Goal: Information Seeking & Learning: Learn about a topic

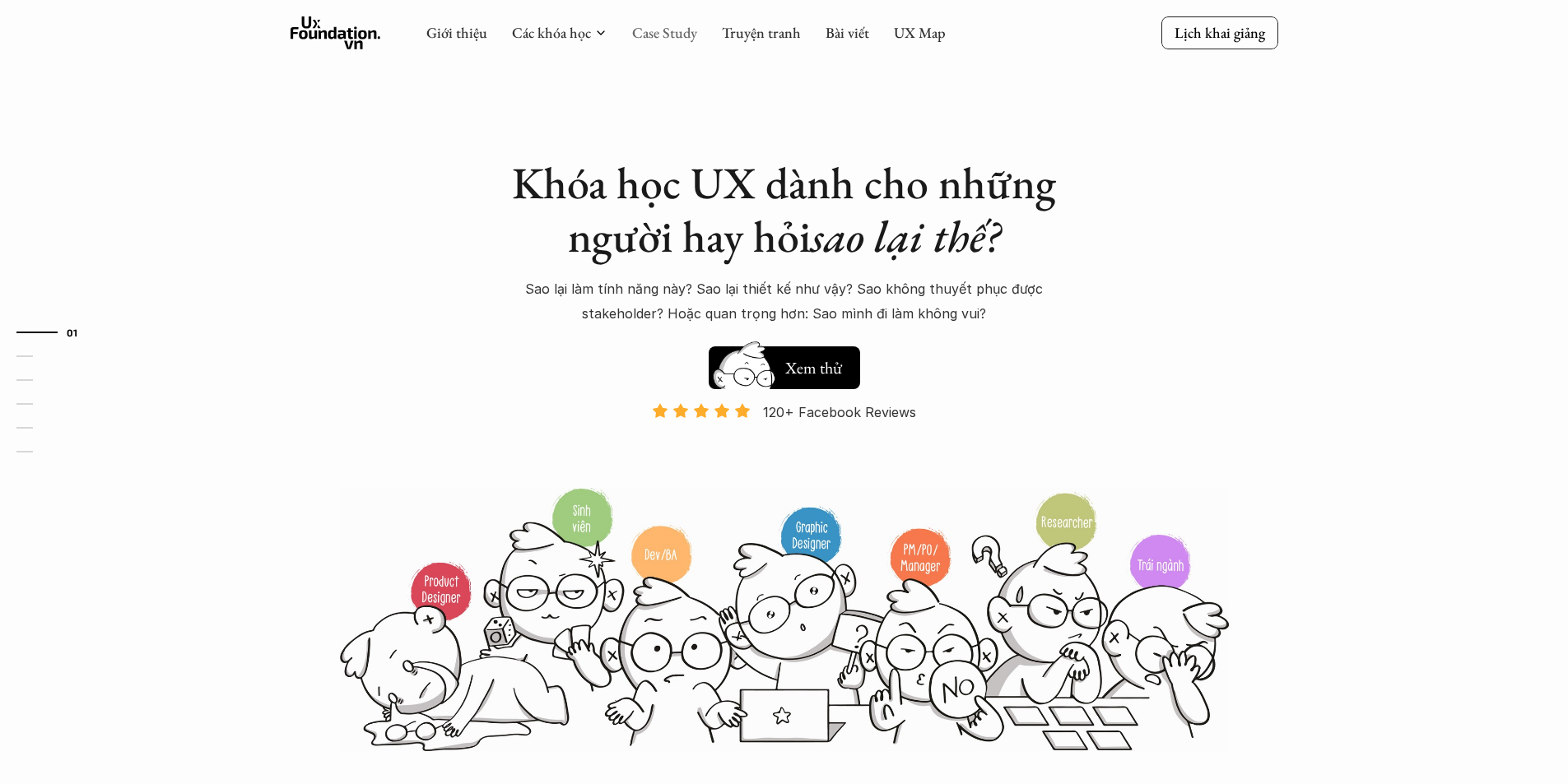
click at [666, 39] on link "Case Study" at bounding box center [664, 32] width 65 height 18
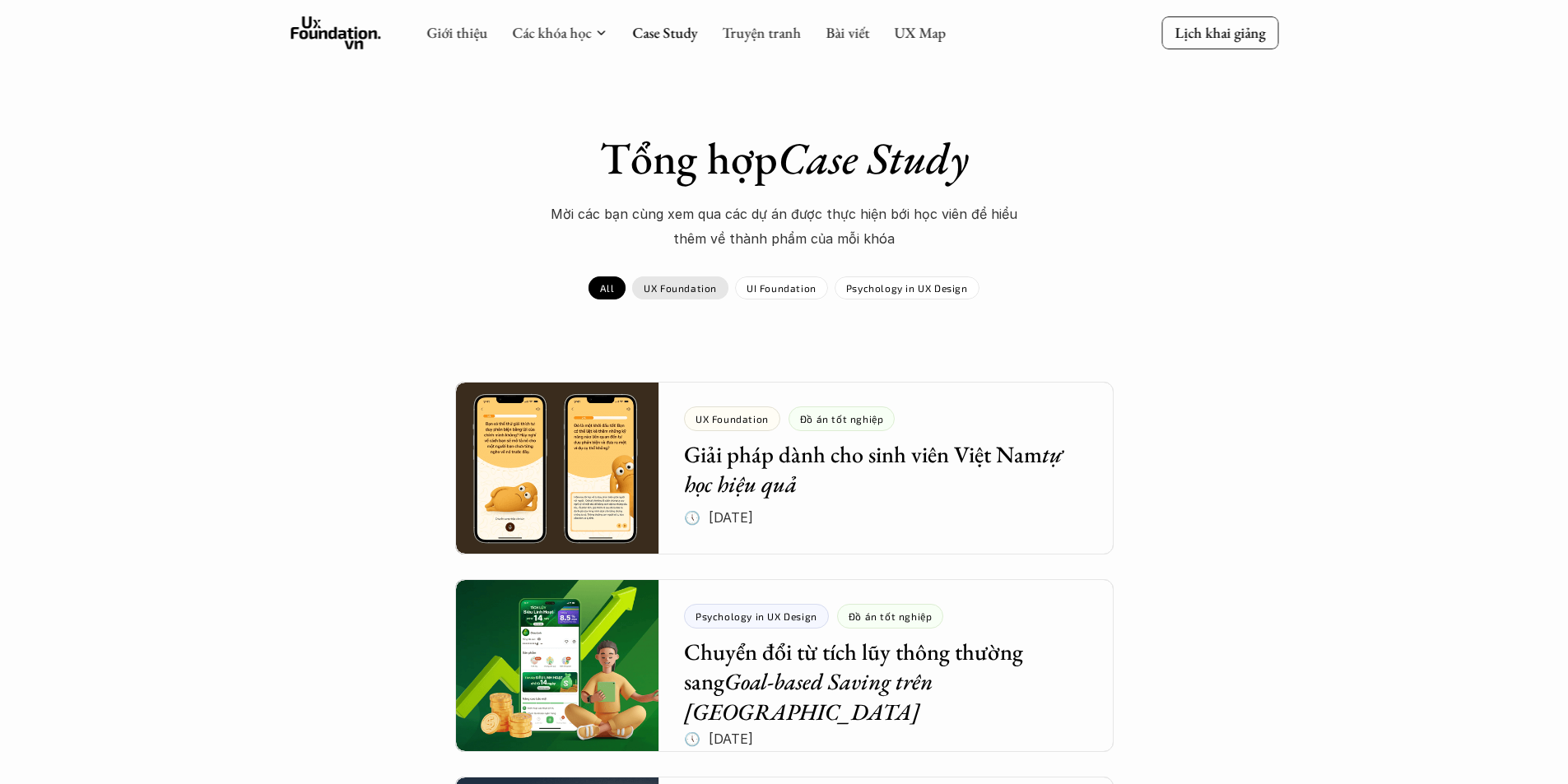
click at [653, 284] on p "UX Foundation" at bounding box center [680, 288] width 73 height 11
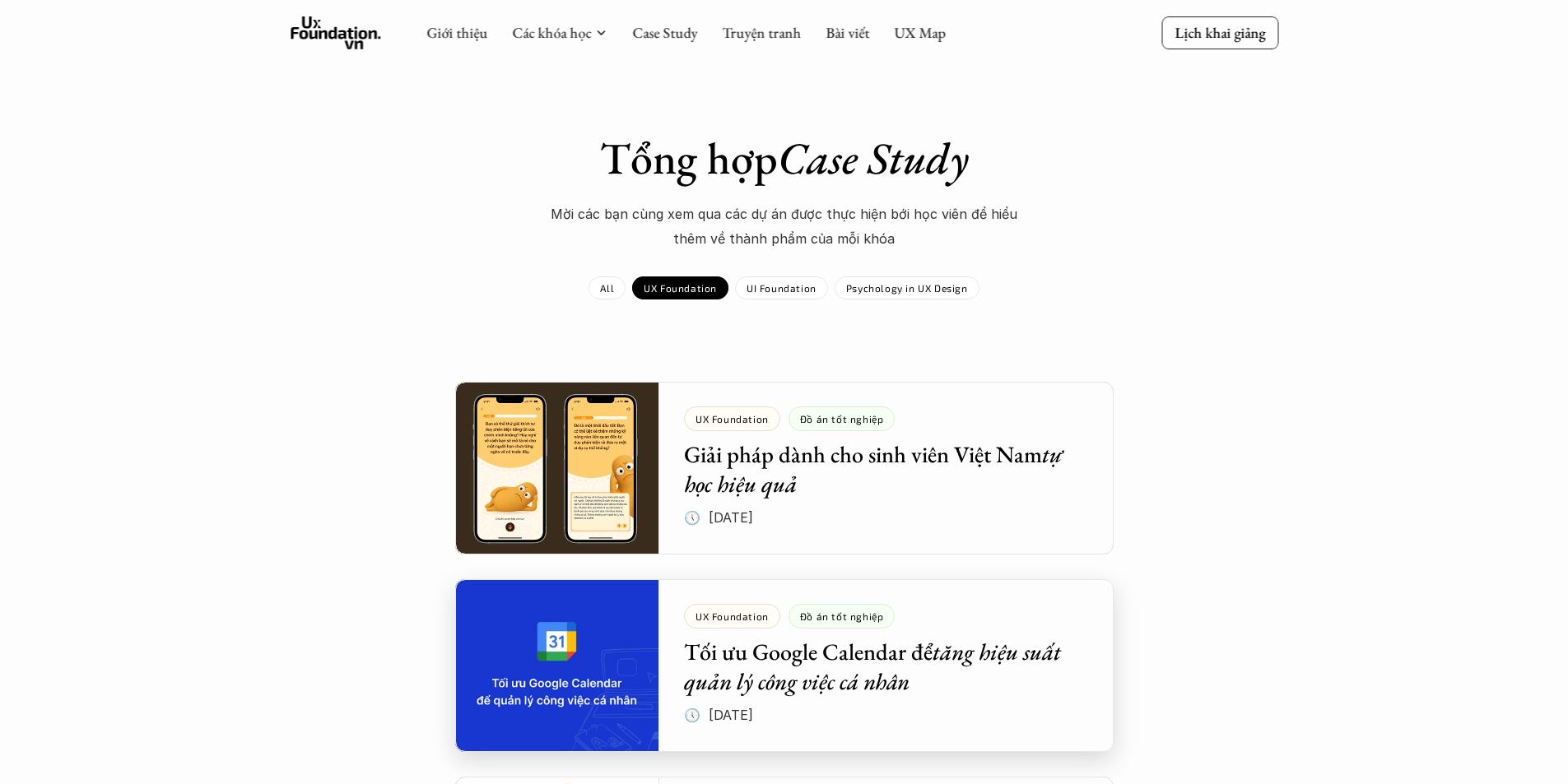
click at [853, 646] on div at bounding box center [784, 665] width 659 height 173
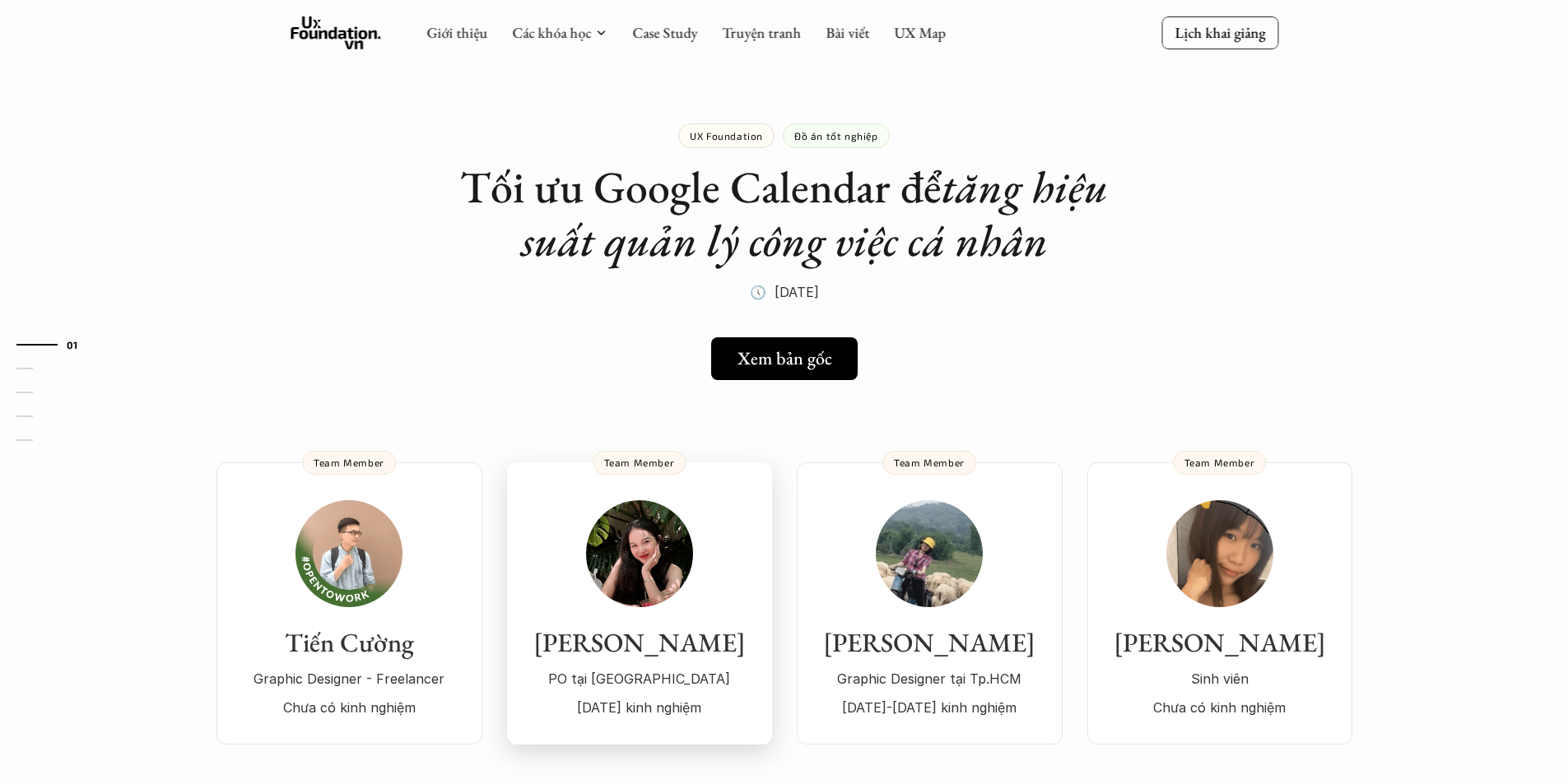
click at [657, 475] on link "Trúc Linh PO tại [GEOGRAPHIC_DATA] [DATE] kinh nghiệm Team Member" at bounding box center [639, 603] width 265 height 282
click at [832, 362] on div "Xem bản gốc" at bounding box center [788, 358] width 116 height 21
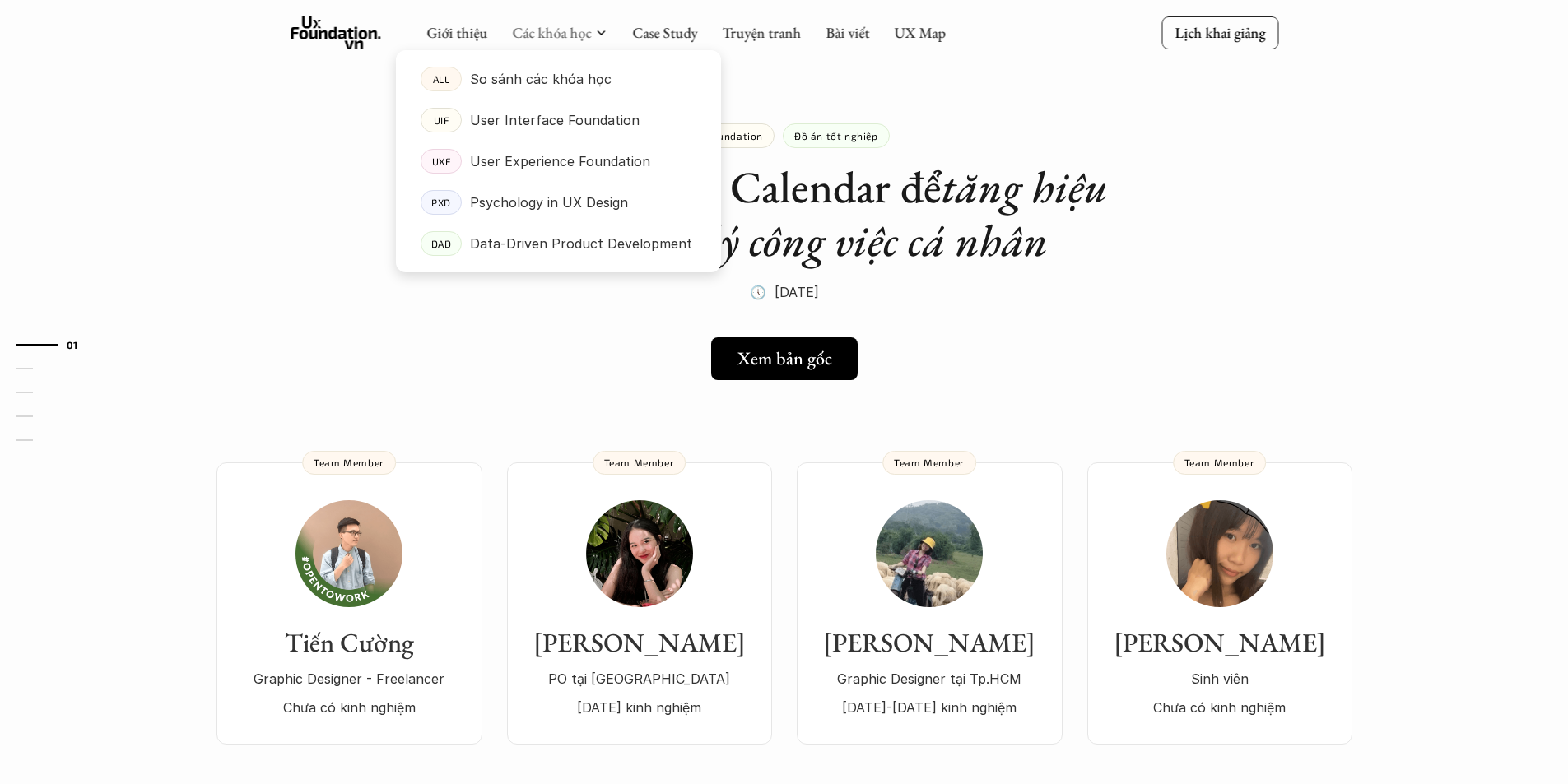
click at [572, 41] on div at bounding box center [558, 148] width 325 height 249
click at [532, 172] on p "User Experience Foundation" at bounding box center [560, 161] width 180 height 25
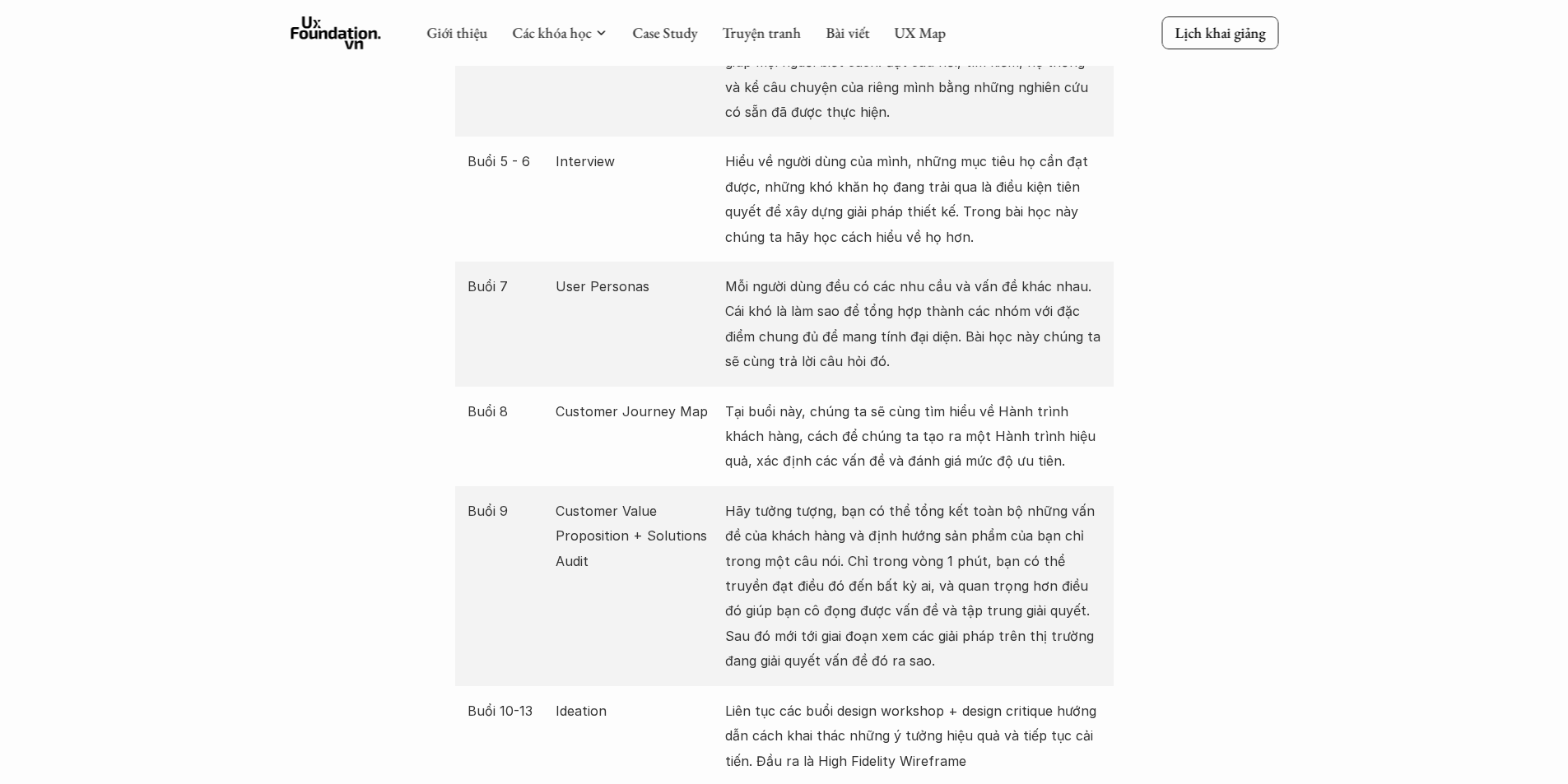
scroll to position [1975, 0]
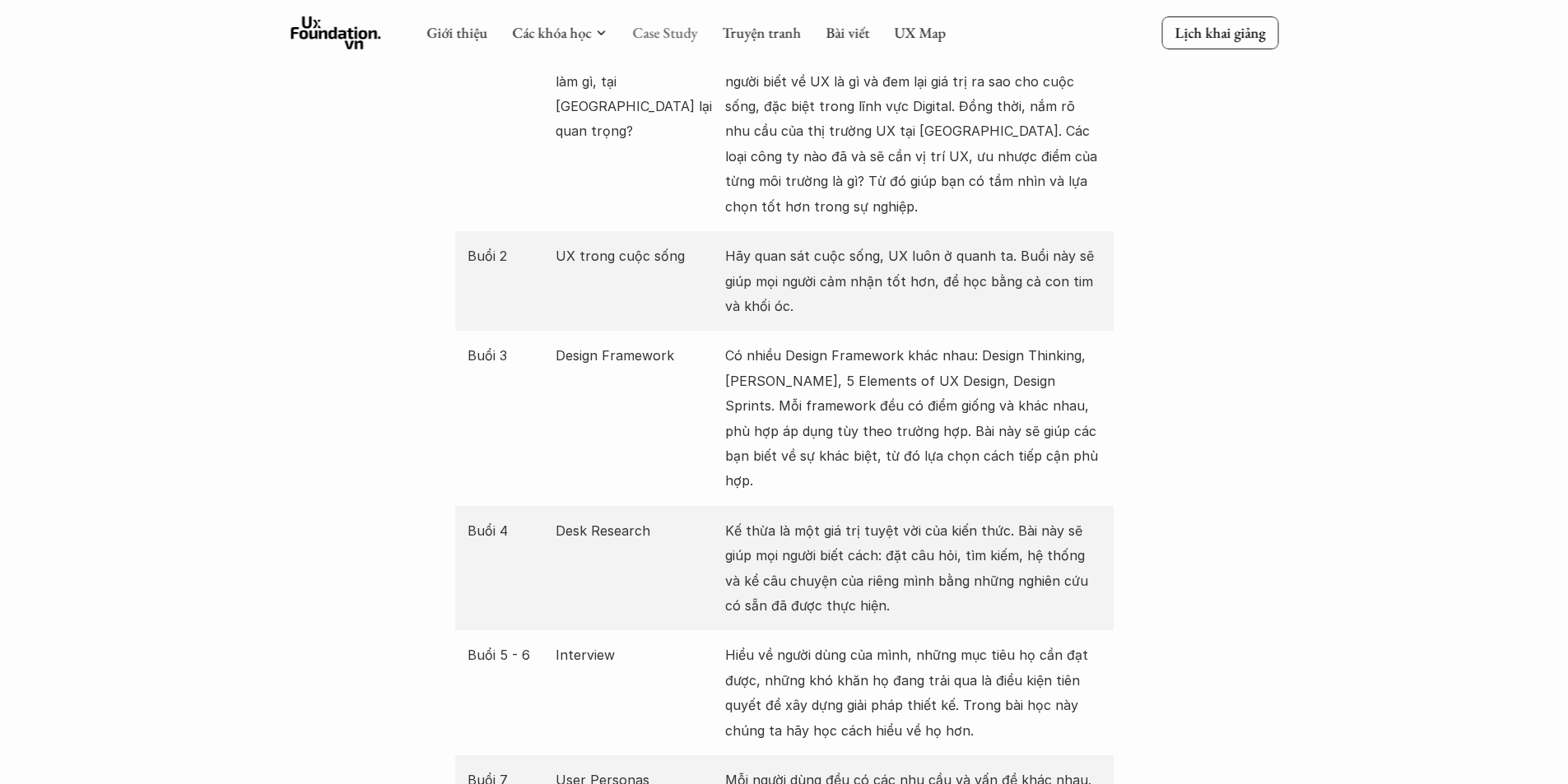
click at [694, 32] on link "Case Study" at bounding box center [664, 32] width 65 height 18
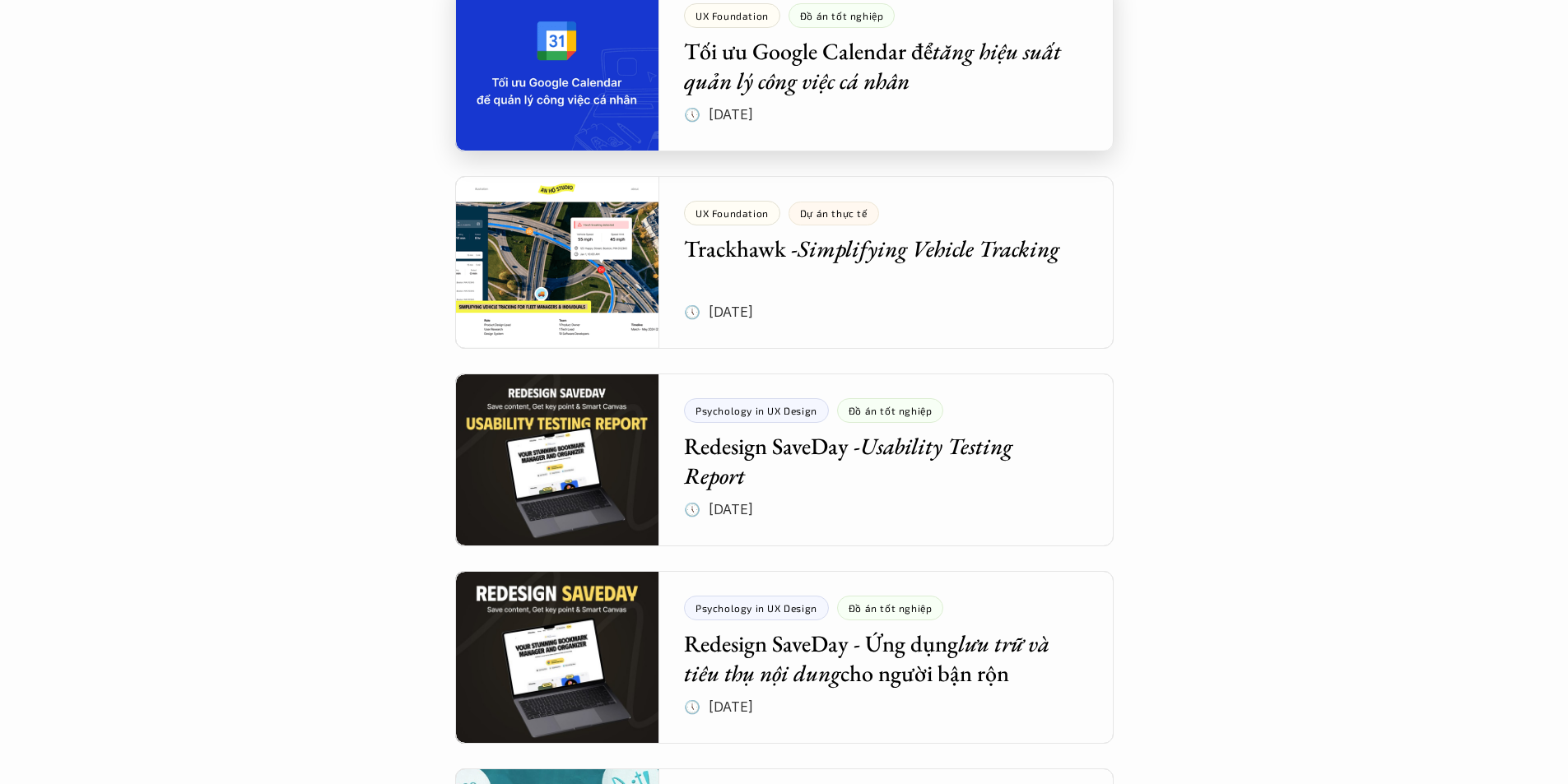
scroll to position [1234, 0]
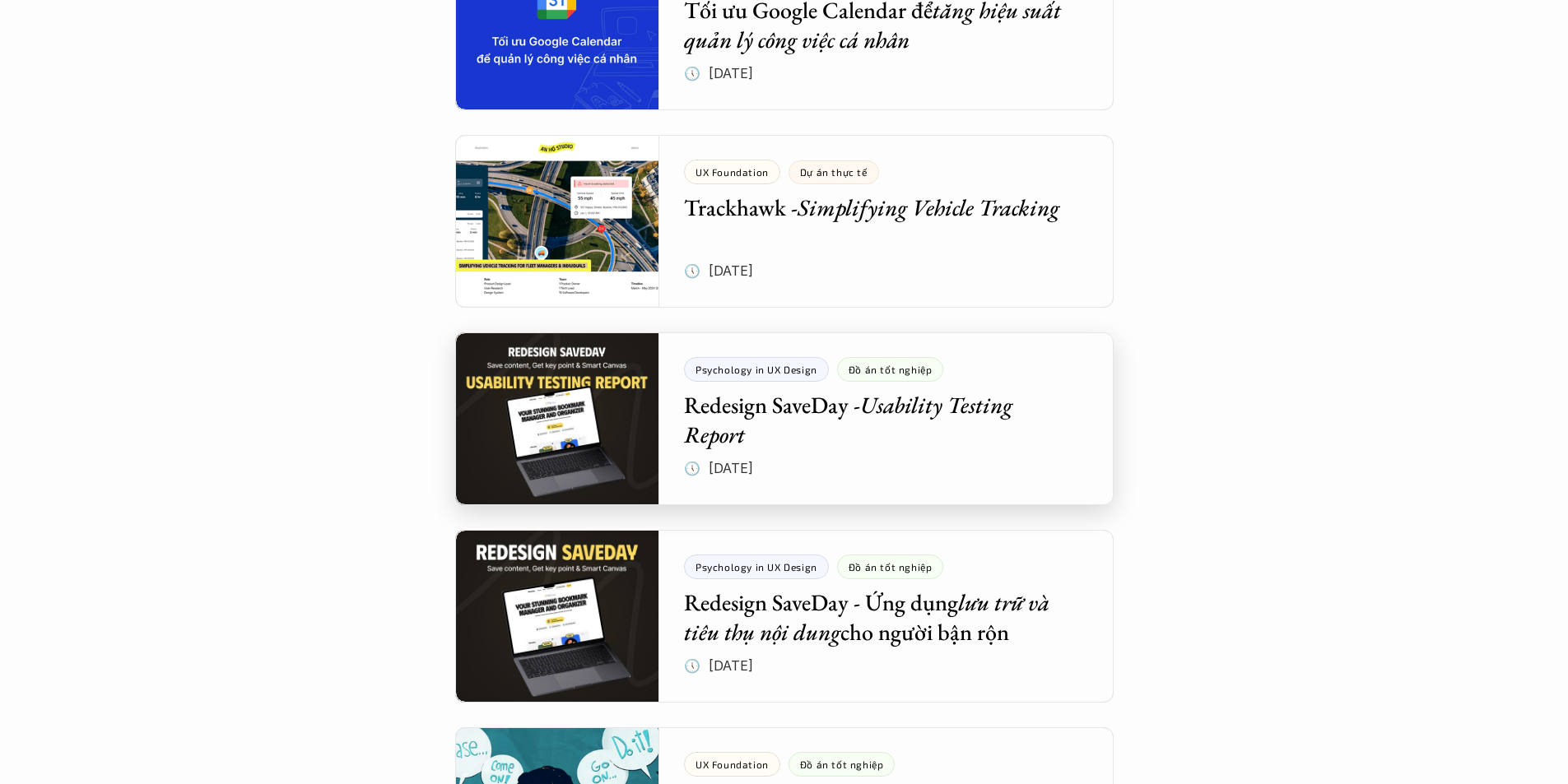
click at [799, 415] on div at bounding box center [784, 418] width 659 height 173
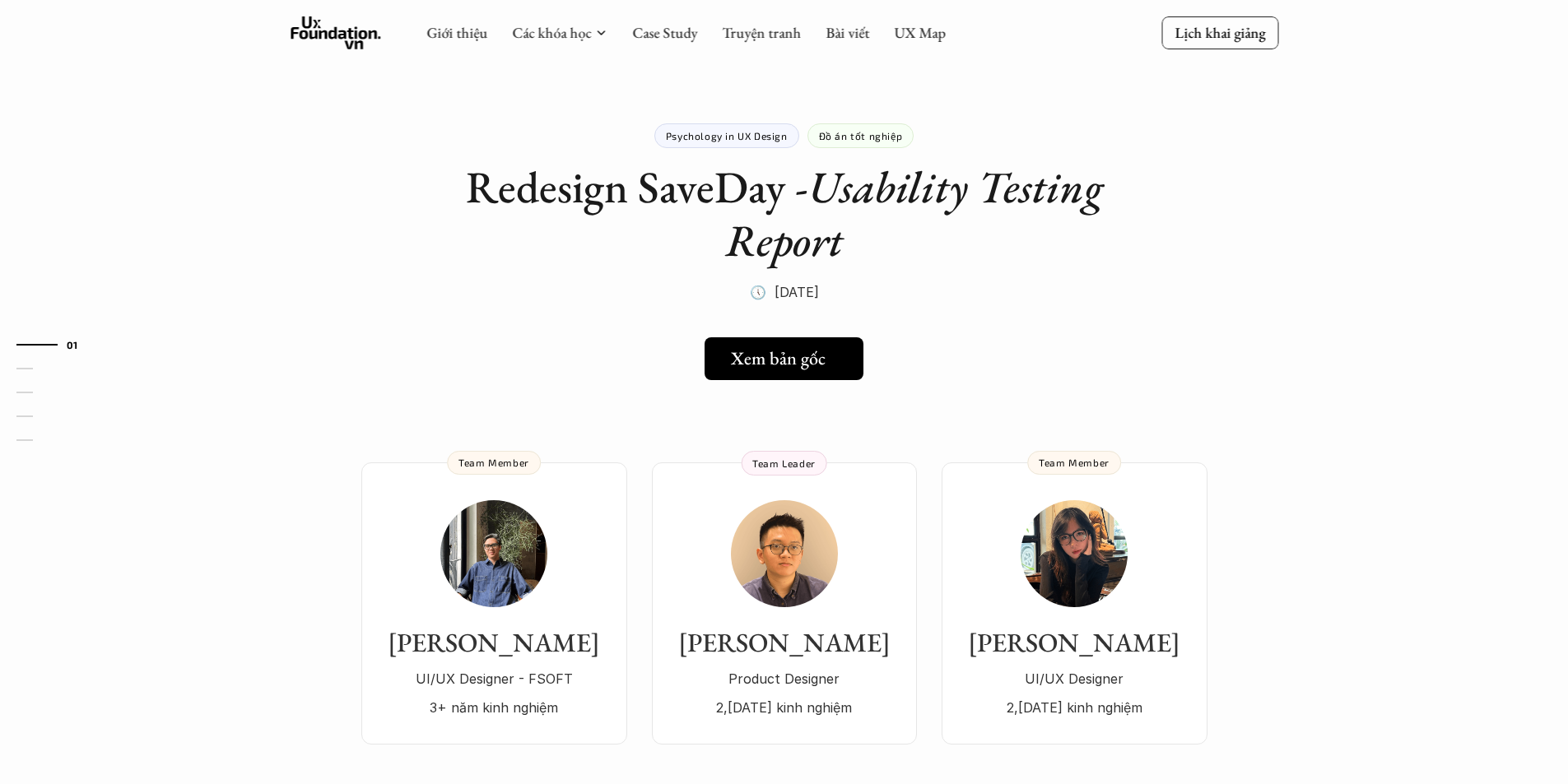
click at [756, 370] on h5 "Xem bản gốc" at bounding box center [778, 358] width 94 height 21
click at [640, 41] on link "Case Study" at bounding box center [664, 32] width 65 height 18
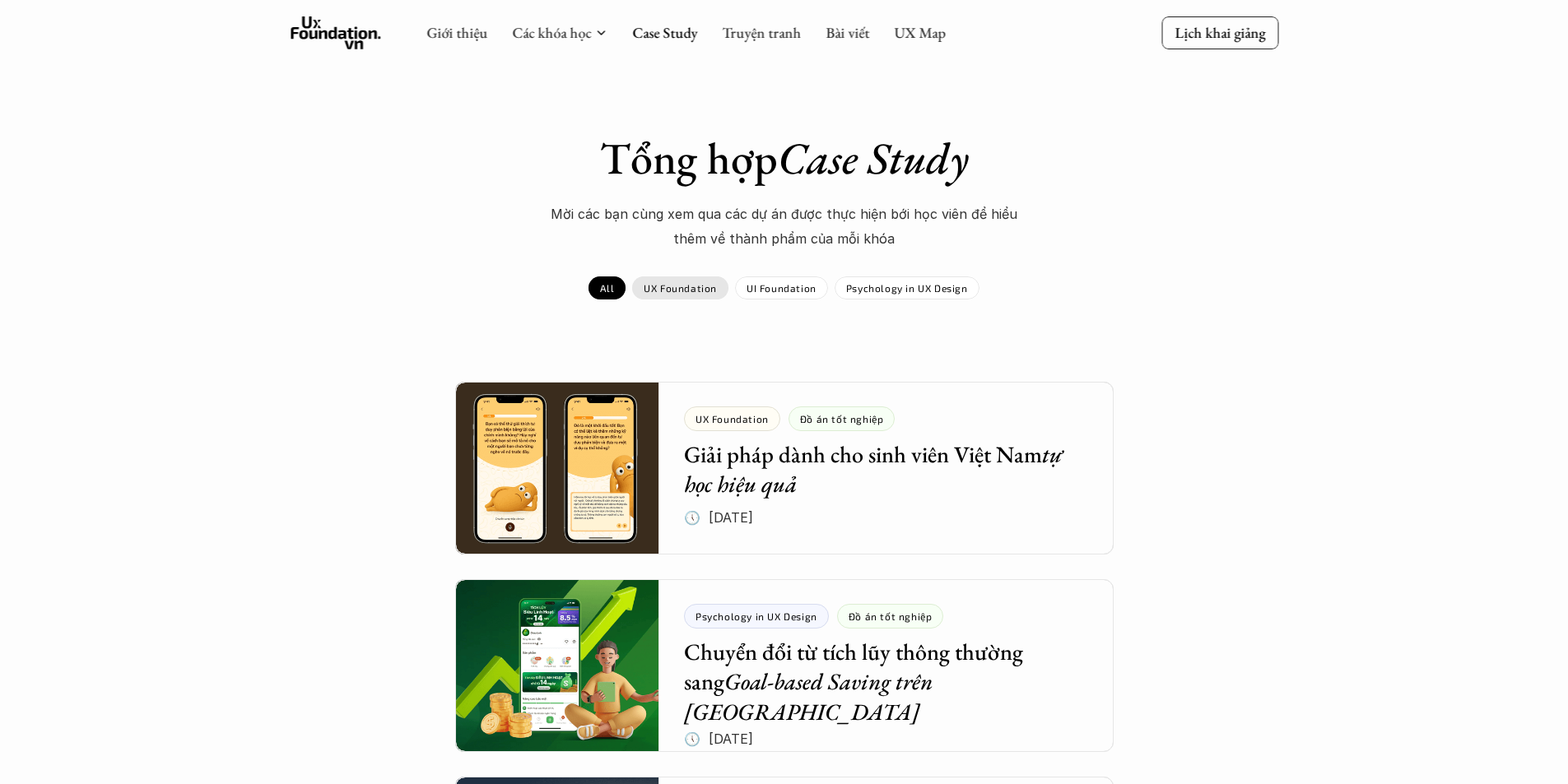
click at [705, 288] on p "UX Foundation" at bounding box center [680, 288] width 73 height 11
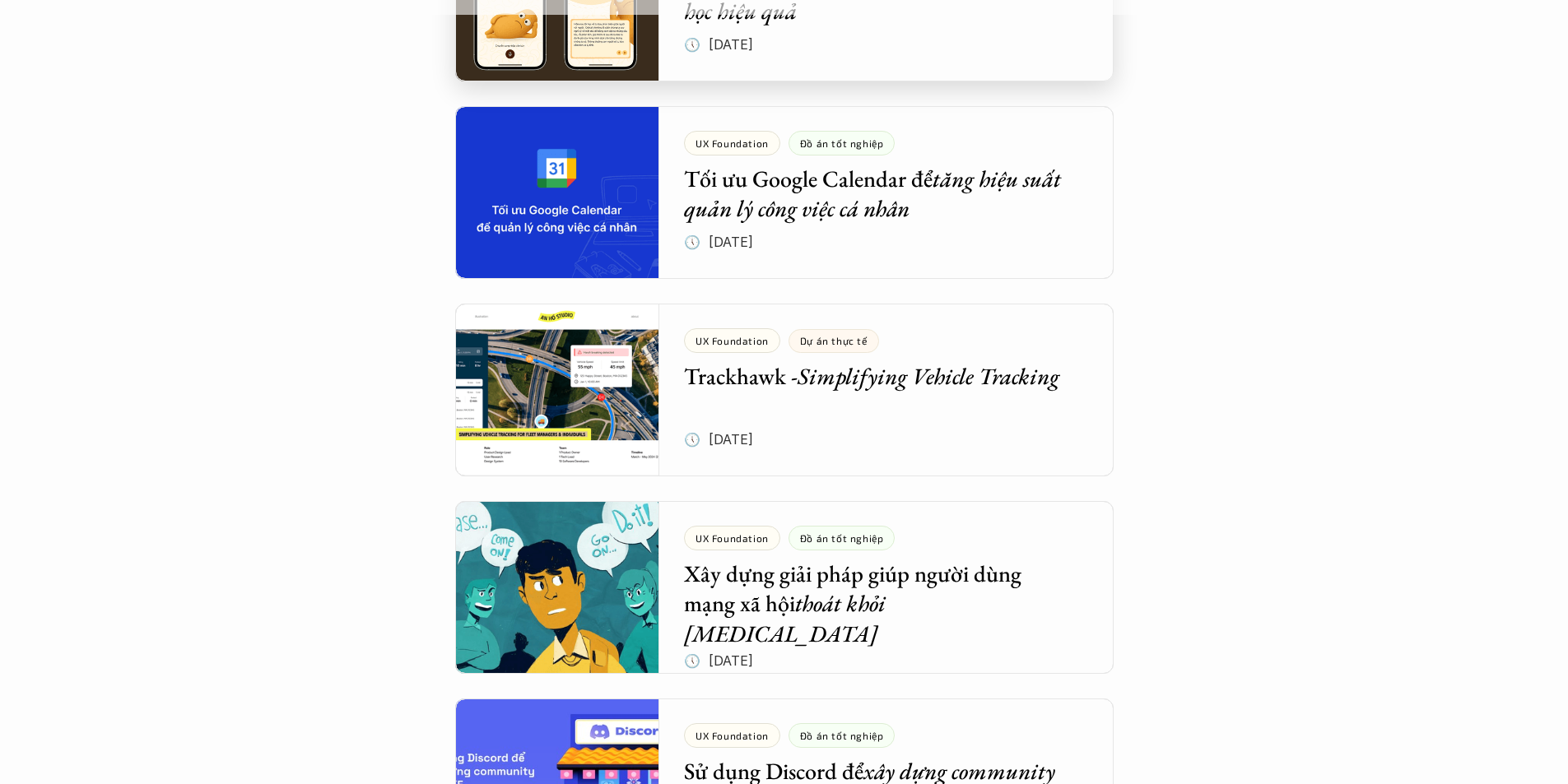
scroll to position [494, 0]
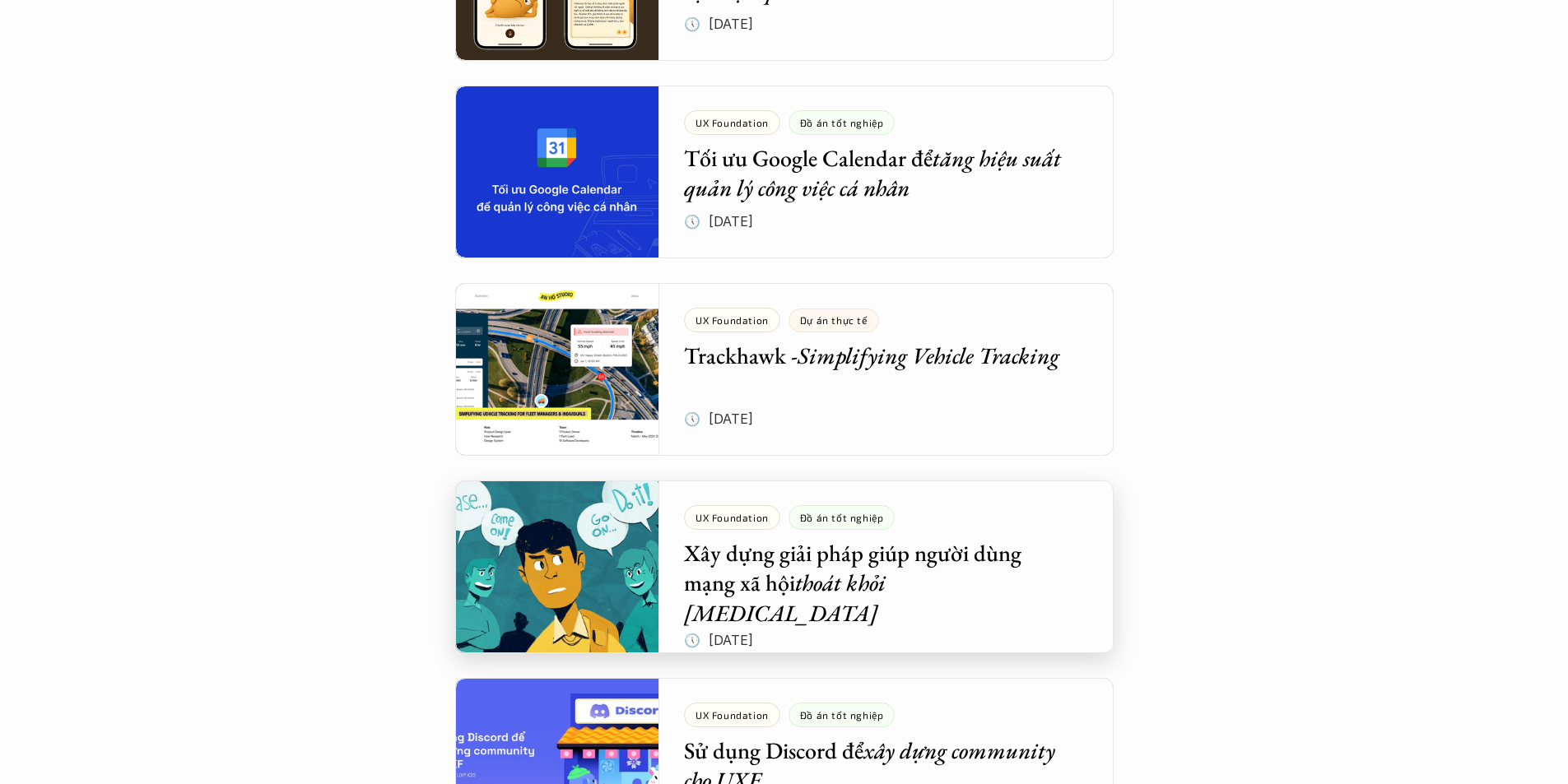
click at [817, 570] on div at bounding box center [784, 567] width 659 height 173
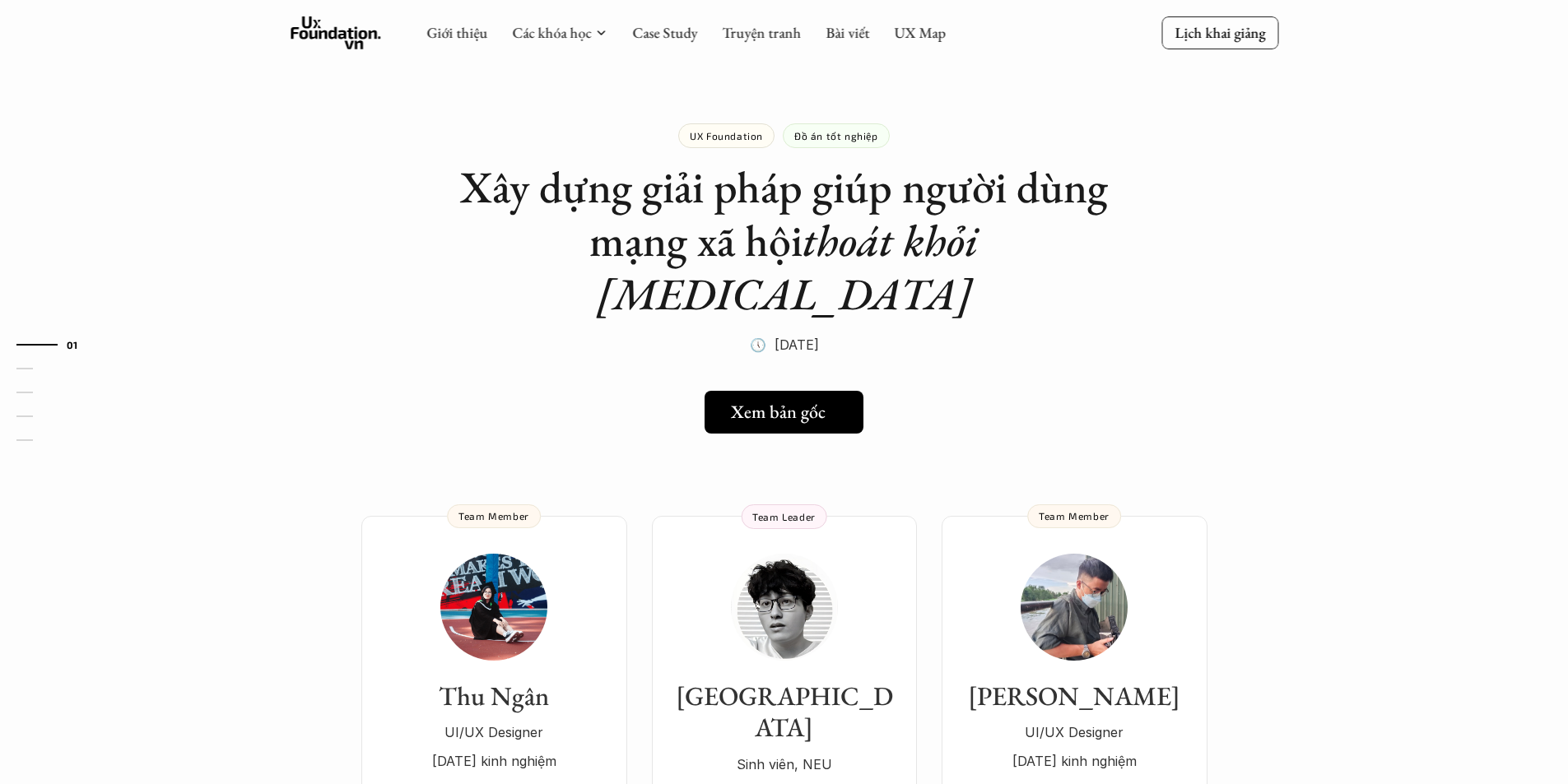
click at [775, 401] on h5 "Xem bản gốc" at bounding box center [778, 411] width 94 height 21
